Goal: Information Seeking & Learning: Learn about a topic

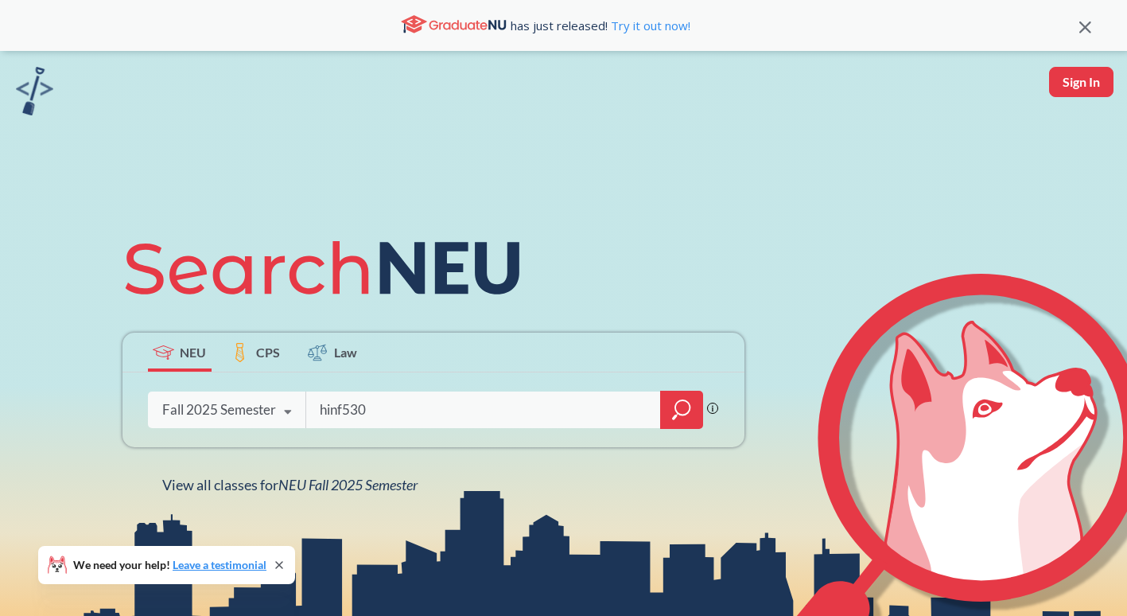
type input "hinf5300"
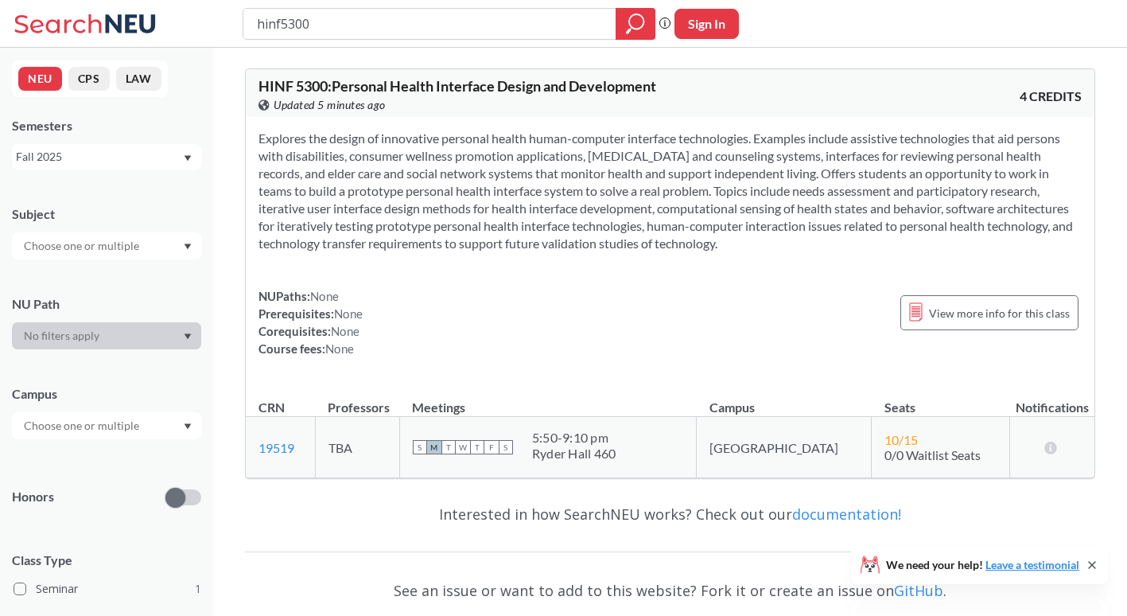
click at [177, 155] on div "Fall 2025" at bounding box center [99, 157] width 166 height 18
click at [134, 220] on div "Summer 2 2025" at bounding box center [106, 235] width 189 height 44
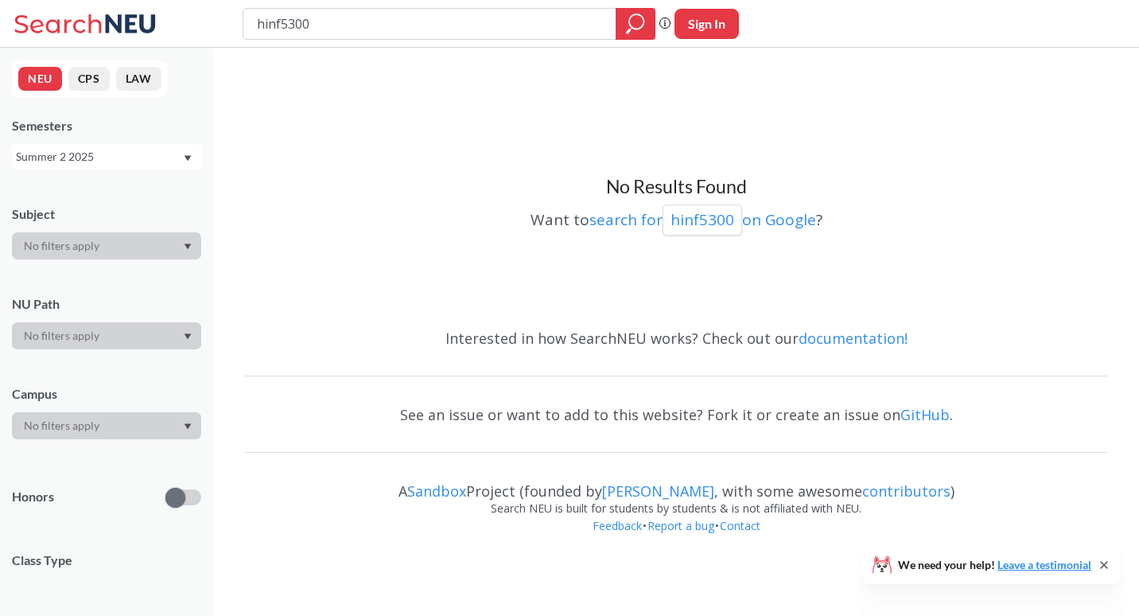
click at [127, 145] on div "Summer 2 2025" at bounding box center [106, 156] width 189 height 25
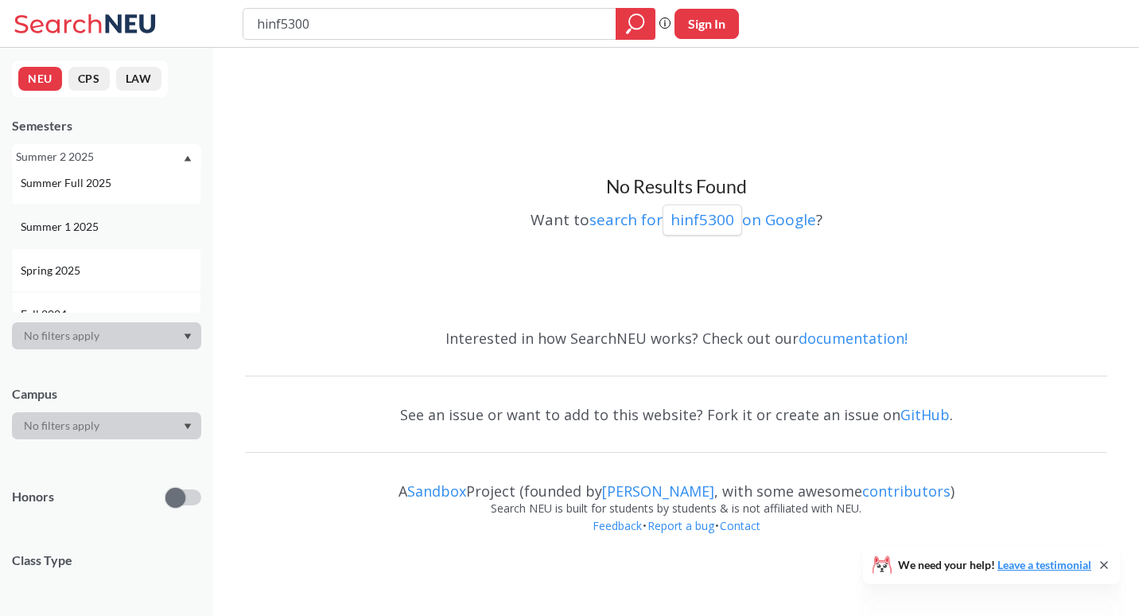
scroll to position [96, 0]
click at [125, 277] on div "Spring 2025" at bounding box center [111, 271] width 180 height 18
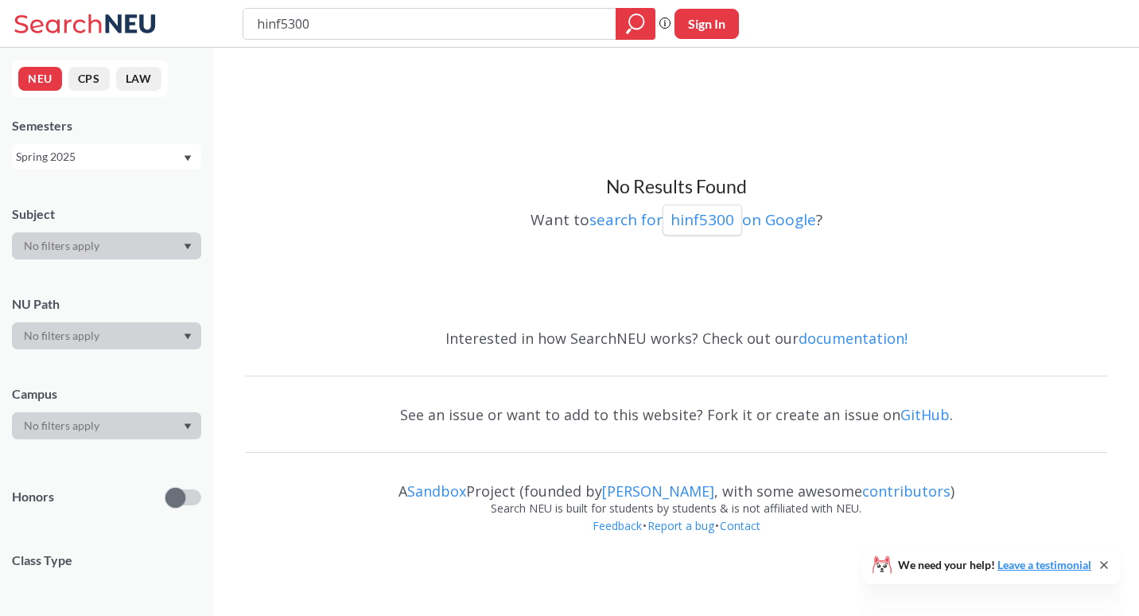
click at [84, 158] on div "Spring 2025" at bounding box center [99, 157] width 166 height 18
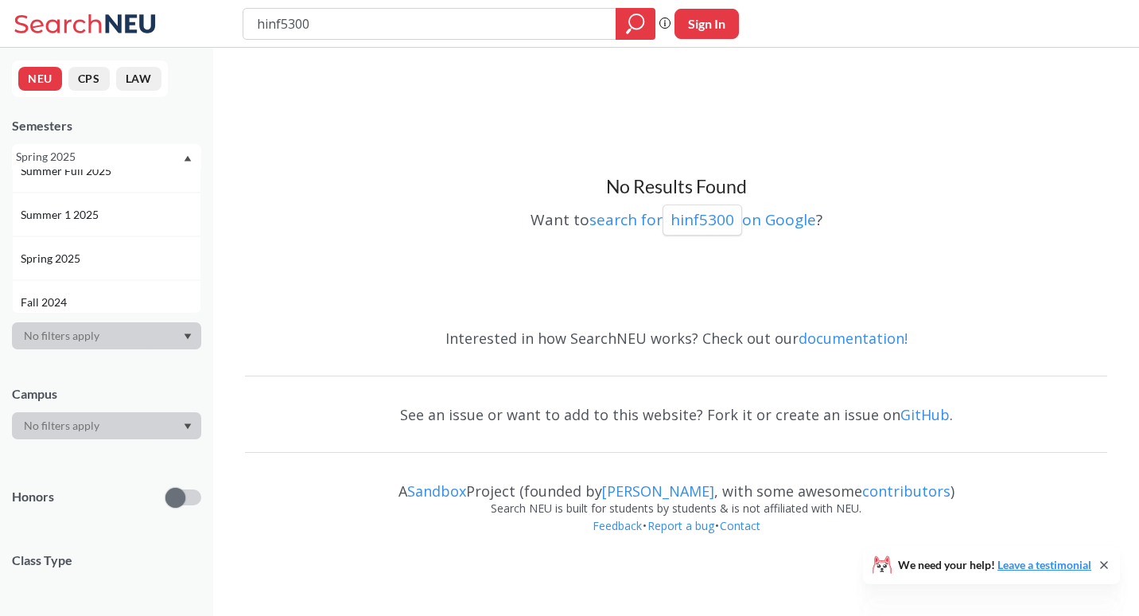
scroll to position [117, 0]
click at [105, 239] on div "Spring 2025" at bounding box center [106, 250] width 189 height 44
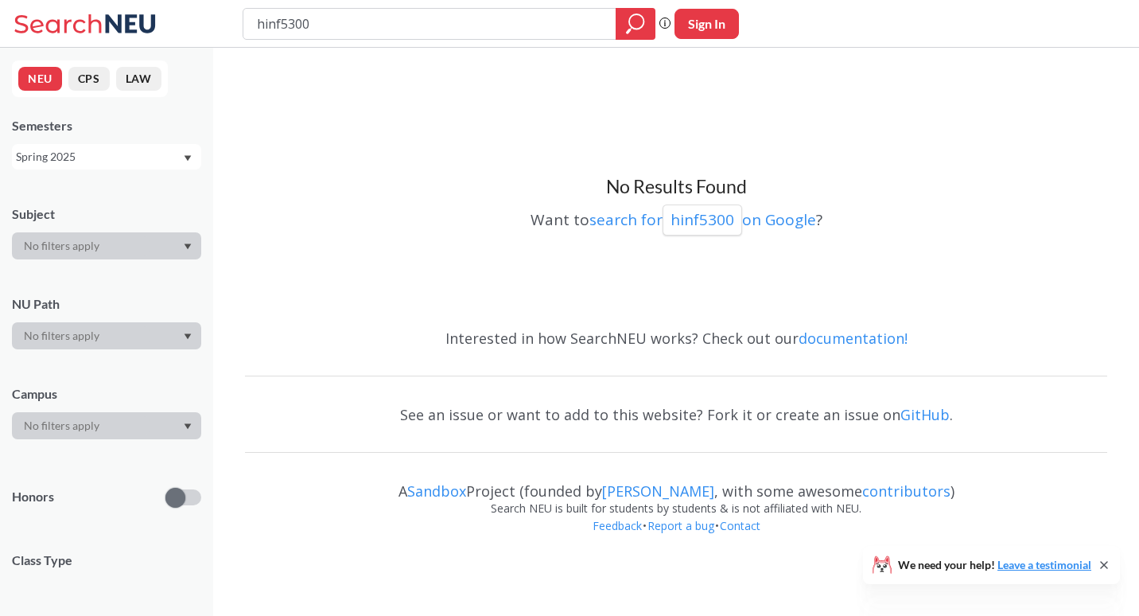
click at [126, 154] on div "Spring 2025" at bounding box center [99, 157] width 166 height 18
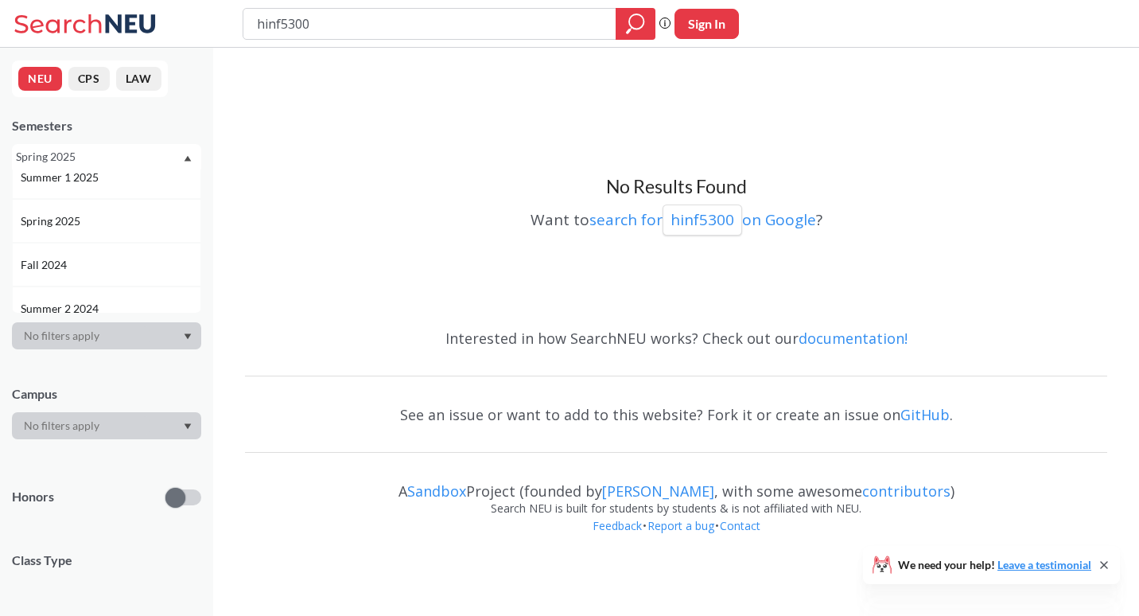
scroll to position [150, 0]
click at [124, 255] on div "Fall 2024" at bounding box center [111, 260] width 180 height 18
